Goal: Information Seeking & Learning: Learn about a topic

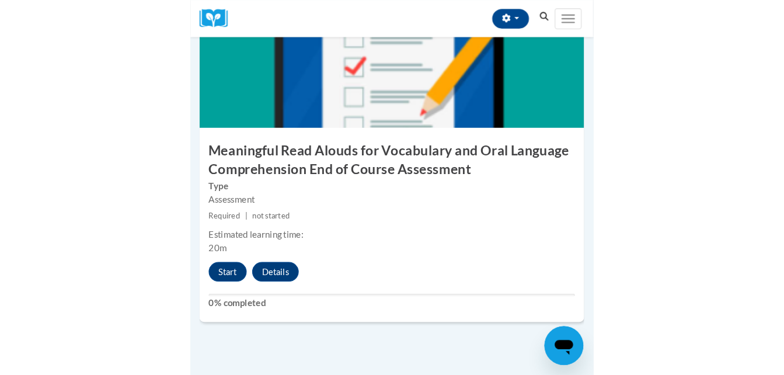
scroll to position [933, 0]
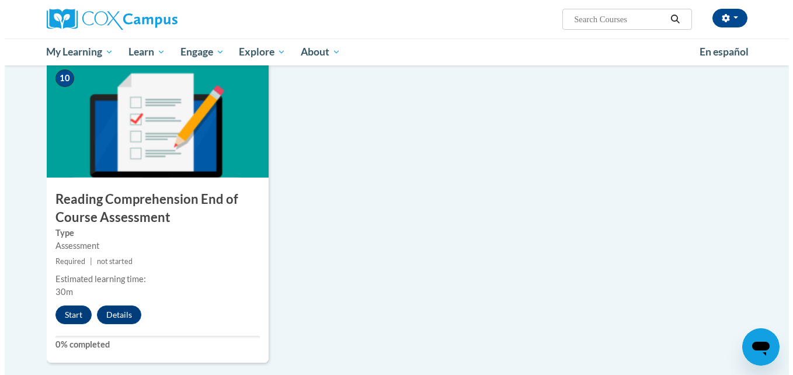
scroll to position [1246, 0]
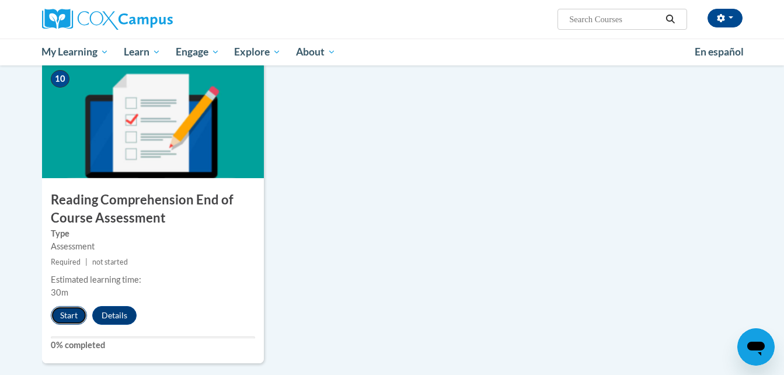
click at [74, 313] on button "Start" at bounding box center [69, 315] width 36 height 19
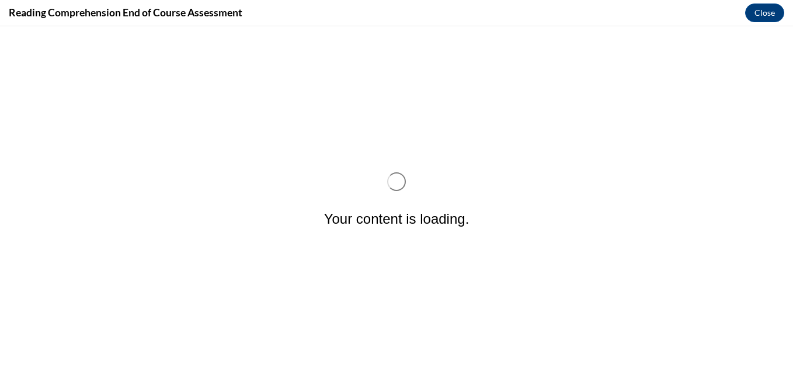
scroll to position [0, 0]
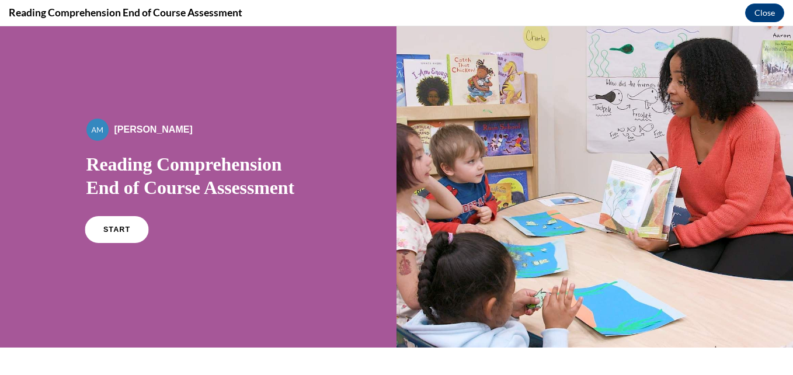
click at [112, 233] on link "START" at bounding box center [117, 229] width 64 height 27
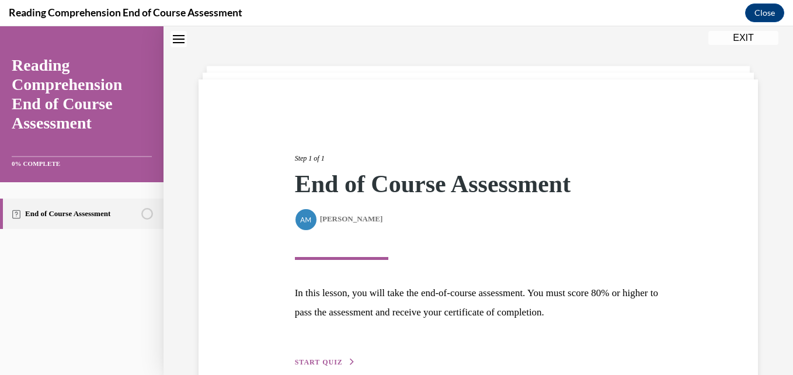
scroll to position [99, 0]
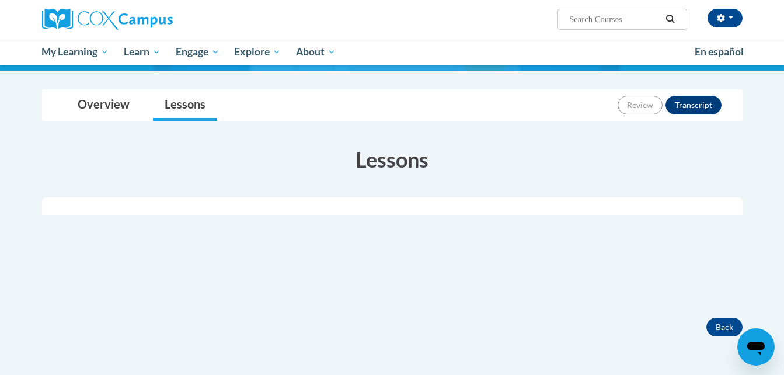
scroll to position [116, 0]
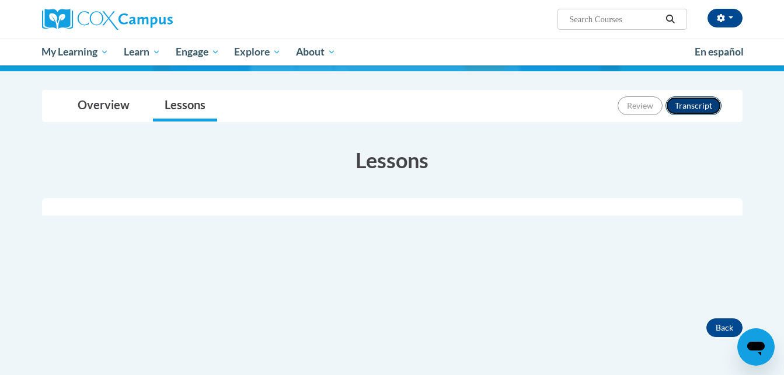
click at [702, 100] on button "Transcript" at bounding box center [693, 105] width 56 height 19
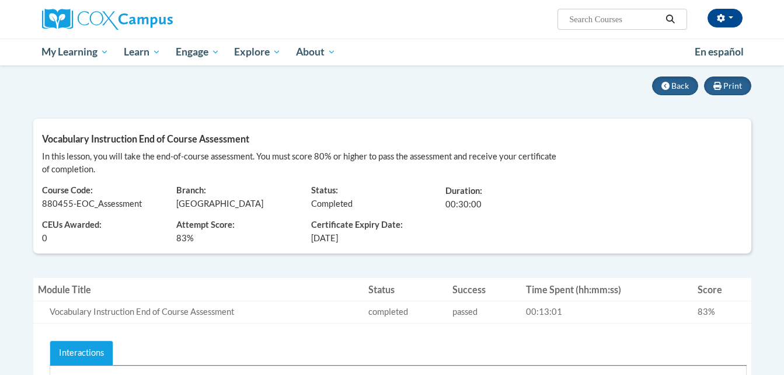
scroll to position [97, 0]
